Goal: Information Seeking & Learning: Learn about a topic

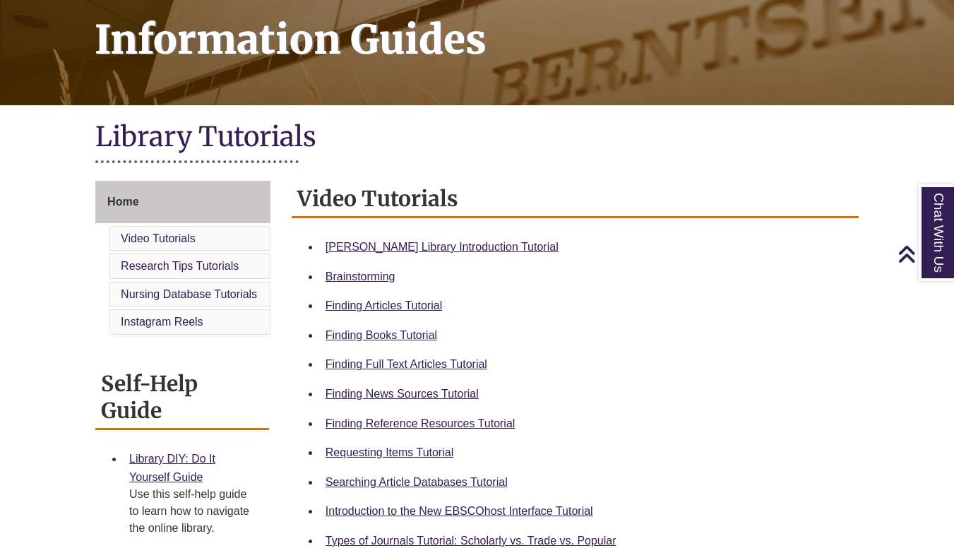
scroll to position [222, 0]
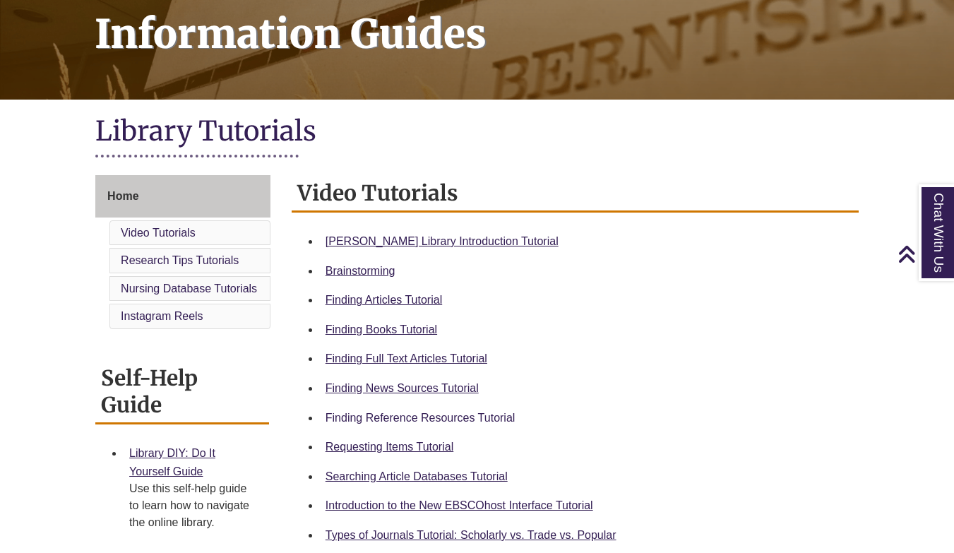
click at [393, 417] on link "Finding Reference Resources Tutorial" at bounding box center [420, 418] width 190 height 12
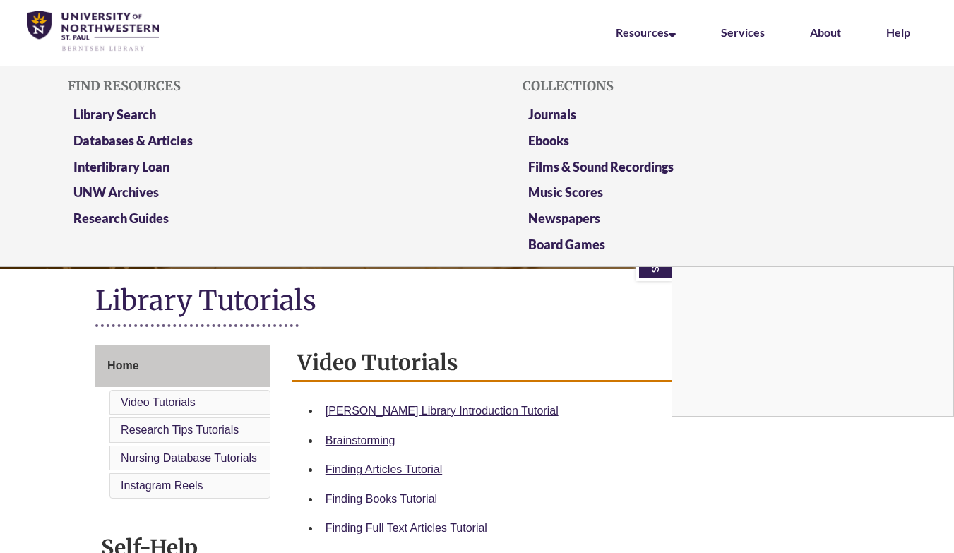
scroll to position [68, 0]
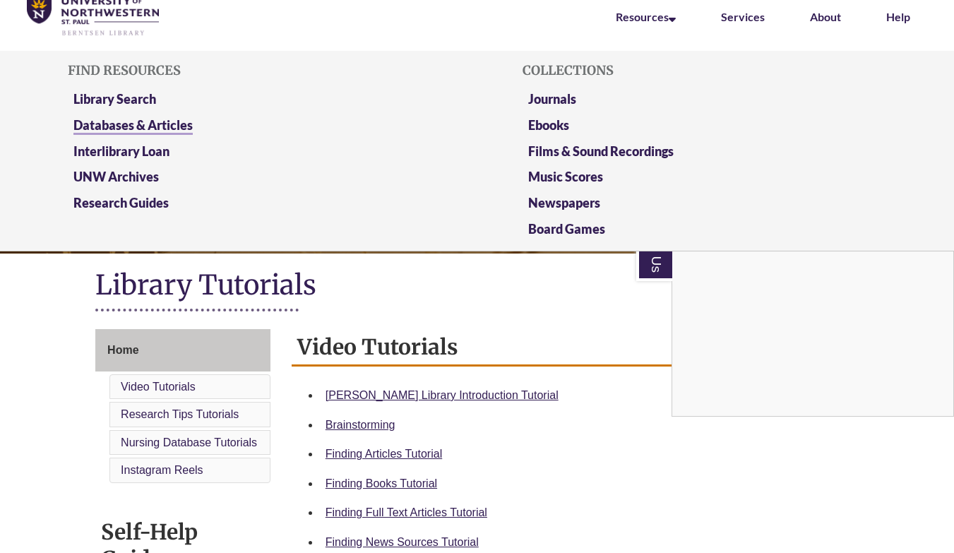
click at [141, 119] on link "Databases & Articles" at bounding box center [132, 126] width 119 height 18
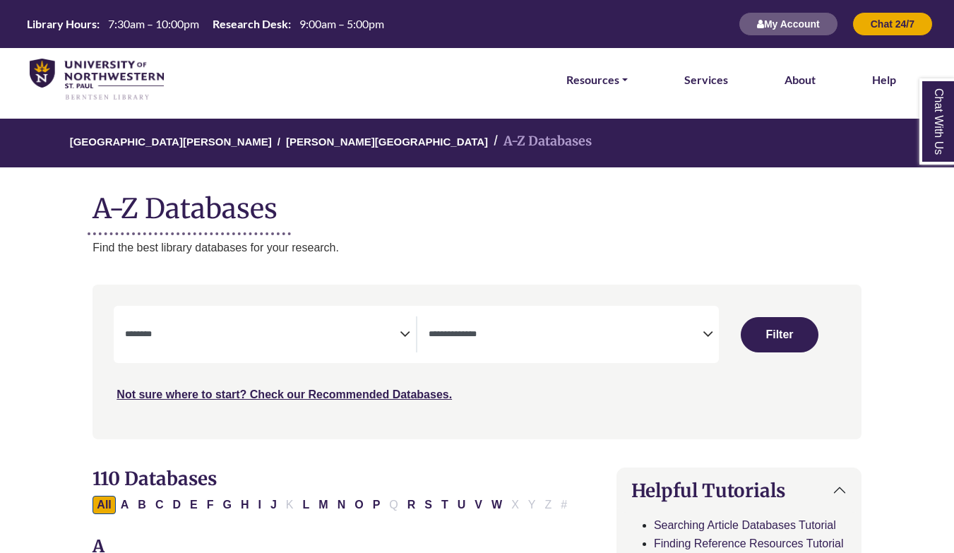
select select "Database Subject Filter"
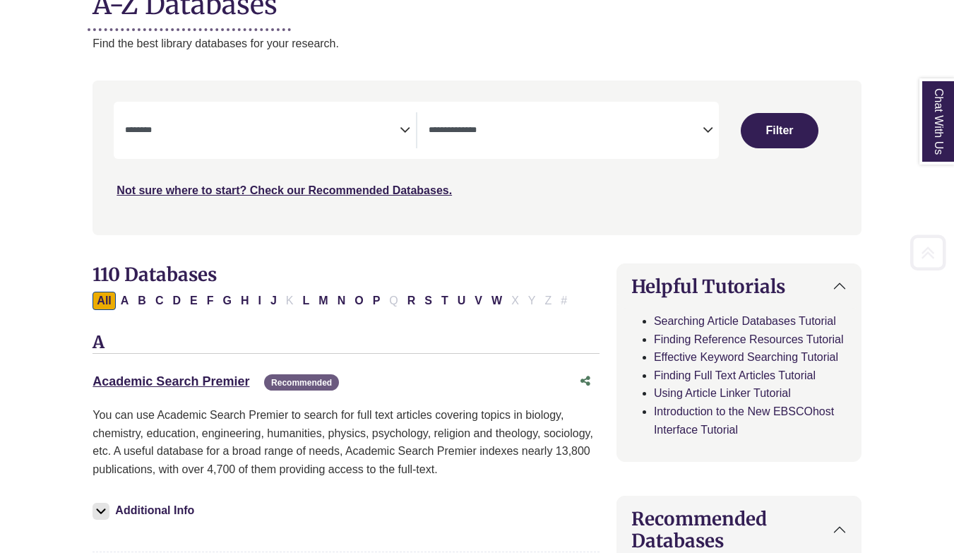
scroll to position [273, 0]
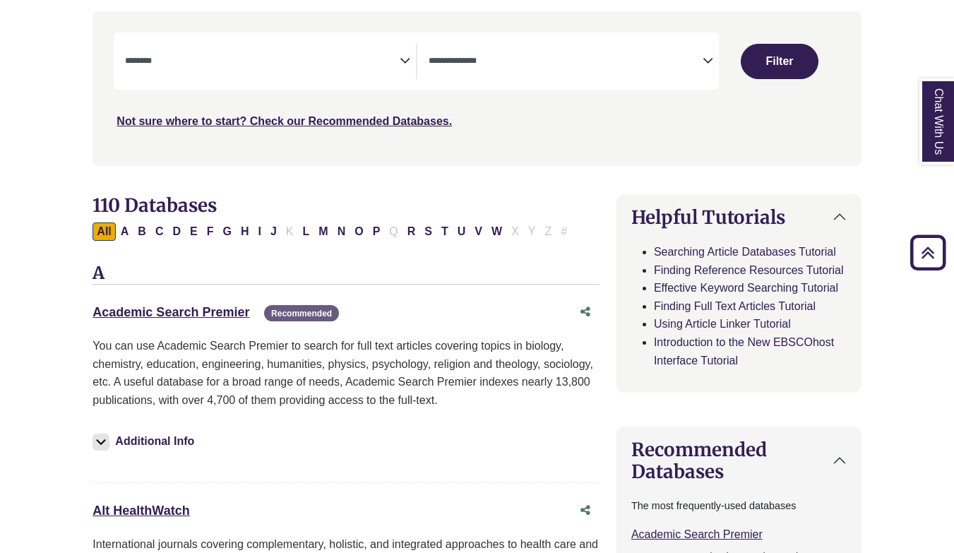
click at [501, 62] on textarea "Search" at bounding box center [566, 61] width 274 height 11
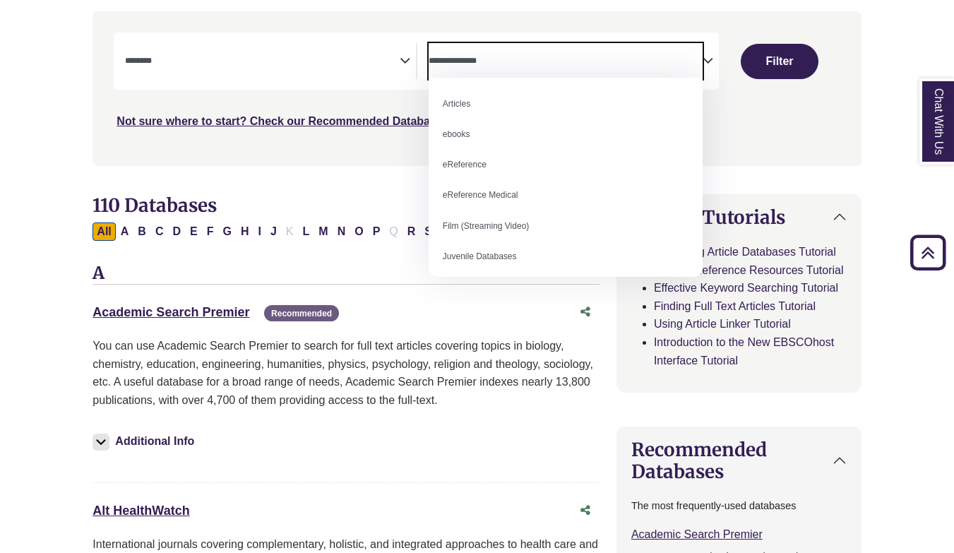
scroll to position [0, 0]
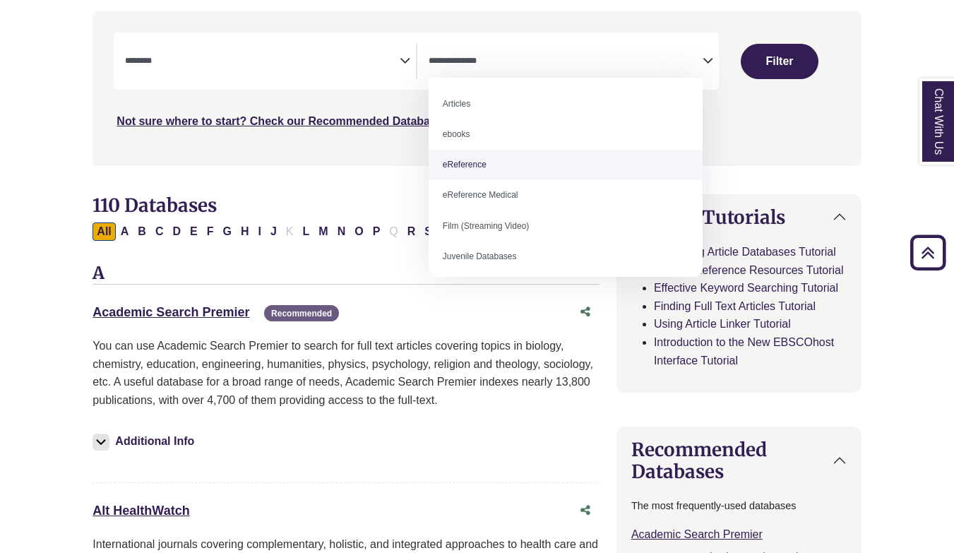
select select "*****"
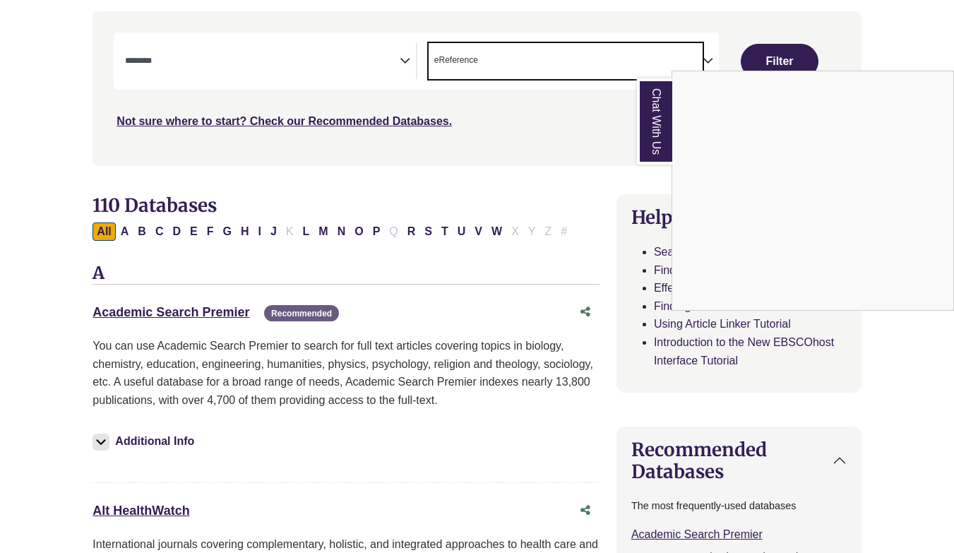
click at [343, 56] on div "Chat With Us" at bounding box center [477, 276] width 954 height 553
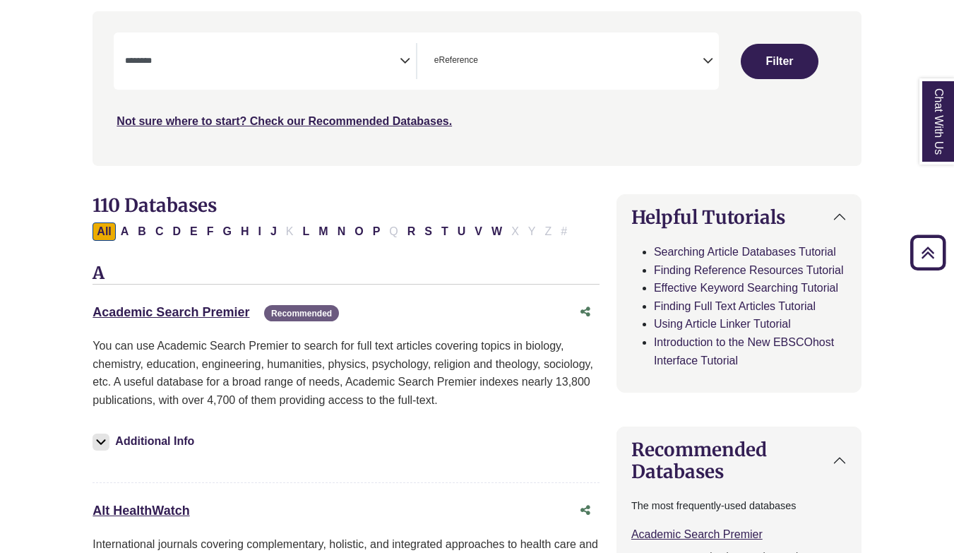
click at [376, 61] on textarea "Search" at bounding box center [262, 61] width 274 height 11
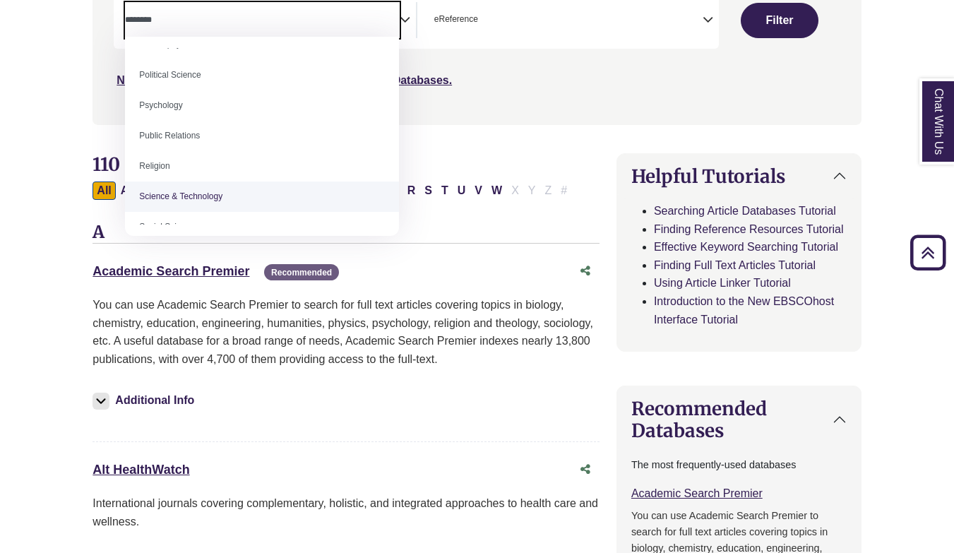
scroll to position [1077, 0]
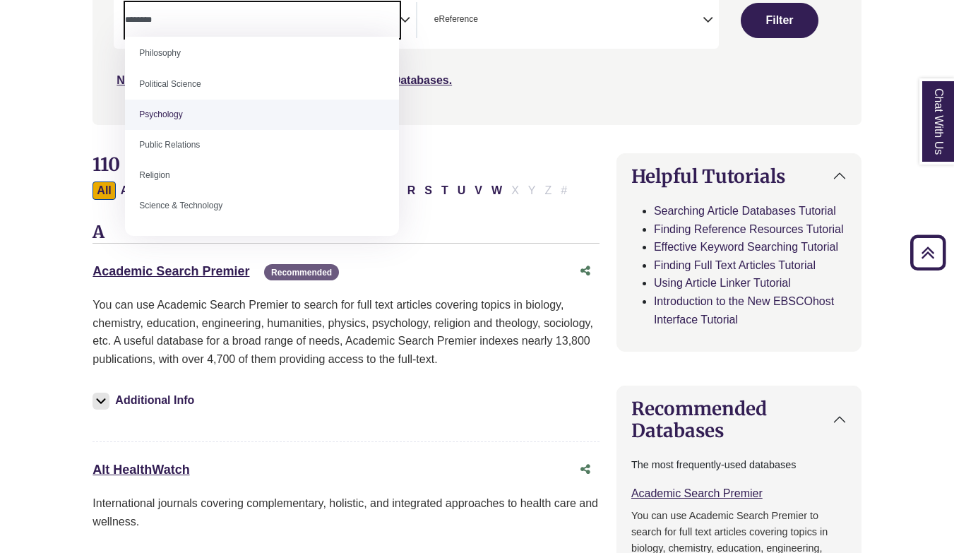
select select "*****"
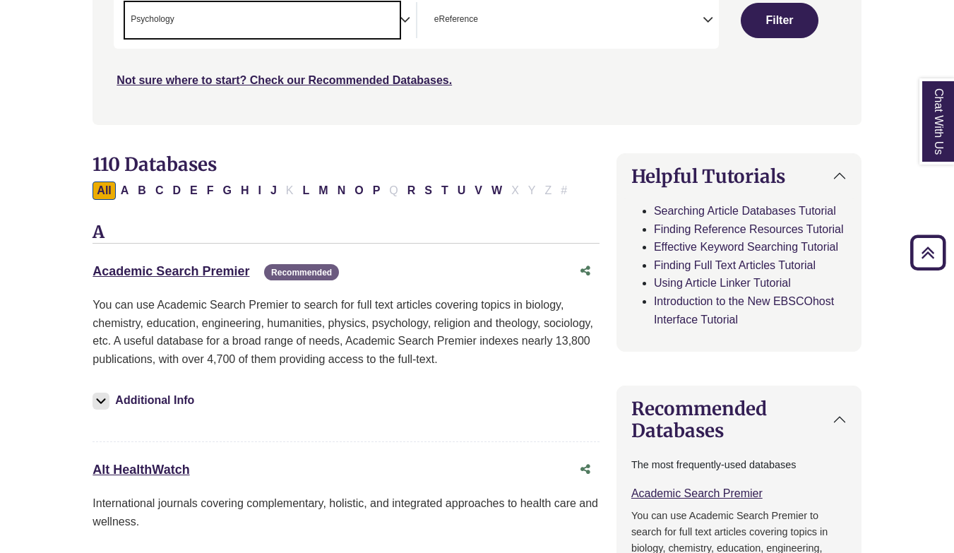
scroll to position [289, 0]
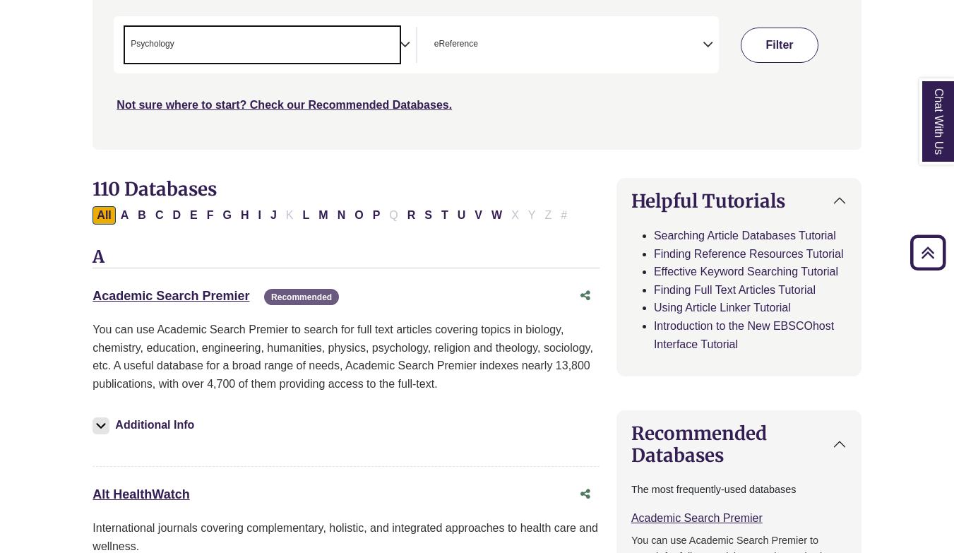
click at [778, 52] on button "Filter" at bounding box center [780, 45] width 78 height 35
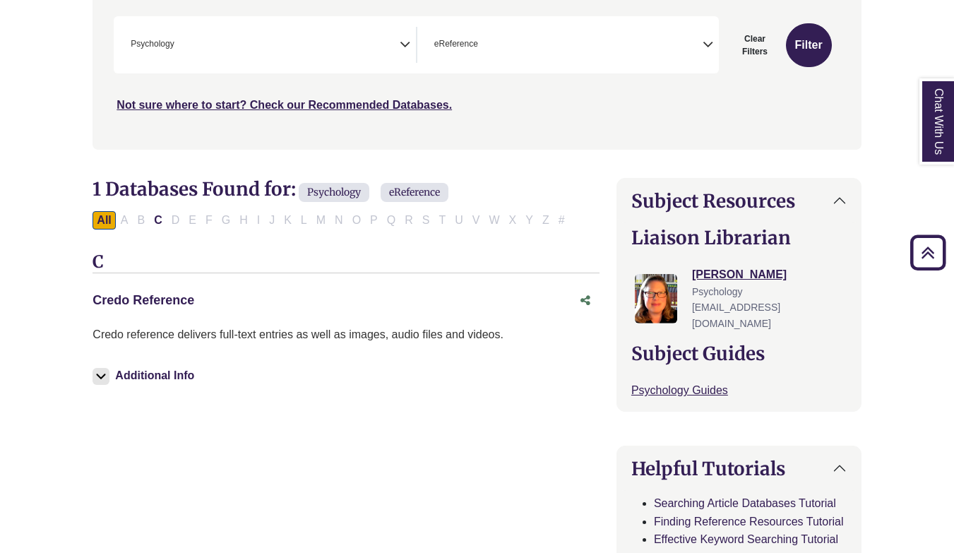
click at [169, 300] on link "Credo Reference This link opens in a new window" at bounding box center [143, 300] width 102 height 14
